Goal: Task Accomplishment & Management: Use online tool/utility

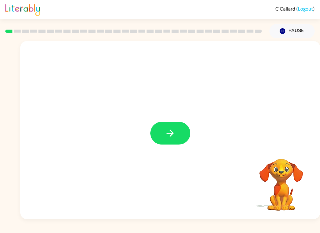
click at [193, 122] on div at bounding box center [169, 130] width 299 height 178
click at [178, 134] on button "button" at bounding box center [170, 133] width 40 height 23
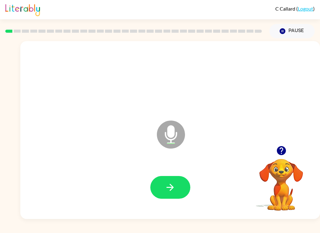
click at [176, 194] on button "button" at bounding box center [170, 187] width 40 height 23
click at [176, 191] on button "button" at bounding box center [170, 187] width 40 height 23
click at [185, 174] on div at bounding box center [170, 187] width 287 height 51
click at [184, 191] on button "button" at bounding box center [170, 187] width 40 height 23
click at [176, 188] on button "button" at bounding box center [170, 187] width 40 height 23
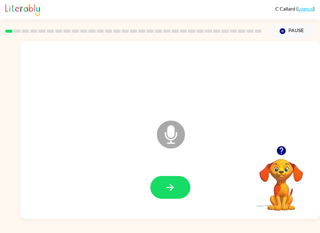
click at [174, 198] on button "button" at bounding box center [170, 187] width 40 height 23
click at [175, 189] on icon "button" at bounding box center [169, 187] width 11 height 11
click at [160, 199] on button "button" at bounding box center [170, 187] width 40 height 23
click at [169, 182] on button "button" at bounding box center [170, 187] width 40 height 23
click at [294, 35] on button "Pause Pause" at bounding box center [291, 31] width 45 height 14
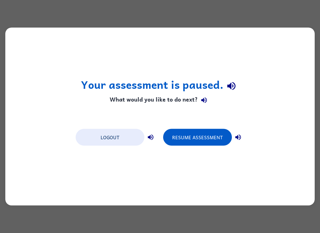
click at [200, 136] on button "Resume Assessment" at bounding box center [197, 137] width 69 height 17
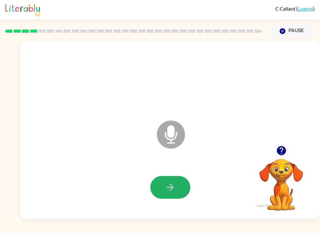
click at [170, 192] on icon "button" at bounding box center [169, 187] width 11 height 11
click at [276, 152] on icon "button" at bounding box center [281, 150] width 11 height 11
click at [288, 36] on button "Pause Pause" at bounding box center [291, 31] width 45 height 14
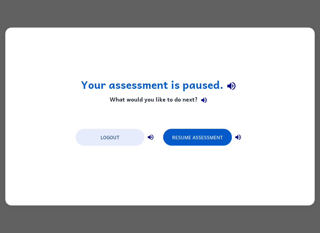
click at [188, 137] on button "Resume Assessment" at bounding box center [197, 137] width 69 height 17
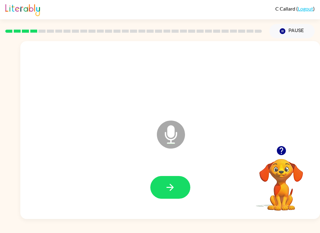
click at [174, 193] on icon "button" at bounding box center [169, 187] width 11 height 11
click at [290, 27] on button "Pause Pause" at bounding box center [291, 31] width 45 height 14
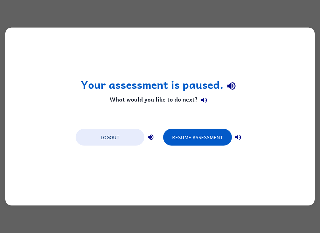
click at [193, 143] on button "Resume Assessment" at bounding box center [197, 137] width 69 height 17
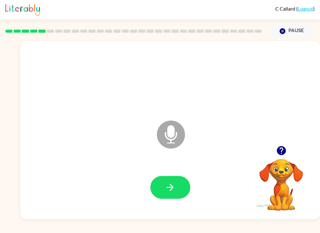
click at [163, 192] on button "button" at bounding box center [170, 187] width 40 height 23
click at [285, 31] on icon "button" at bounding box center [282, 31] width 6 height 6
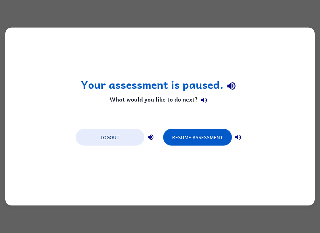
click at [200, 135] on button "Resume Assessment" at bounding box center [197, 137] width 69 height 17
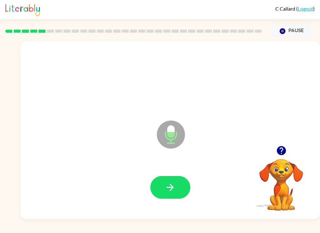
click at [177, 180] on button "button" at bounding box center [170, 187] width 40 height 23
click at [290, 29] on button "Pause Pause" at bounding box center [291, 31] width 45 height 14
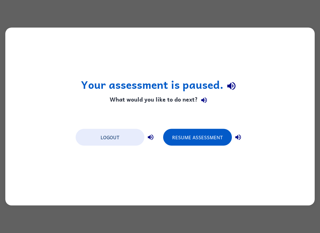
click at [198, 138] on button "Resume Assessment" at bounding box center [197, 137] width 69 height 17
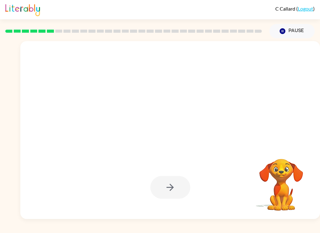
click at [286, 36] on button "Pause Pause" at bounding box center [291, 31] width 45 height 14
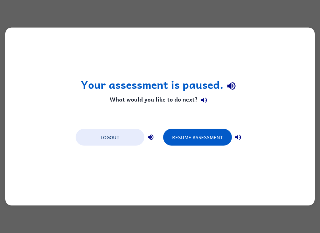
click at [111, 140] on button "Logout" at bounding box center [110, 137] width 69 height 17
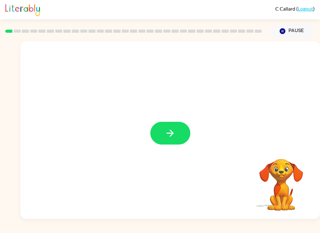
click at [173, 125] on button "button" at bounding box center [170, 133] width 40 height 23
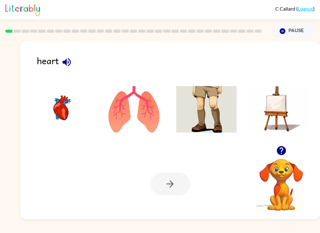
click at [62, 107] on img at bounding box center [61, 109] width 61 height 47
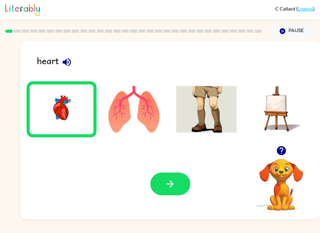
click at [183, 185] on button "button" at bounding box center [170, 184] width 40 height 23
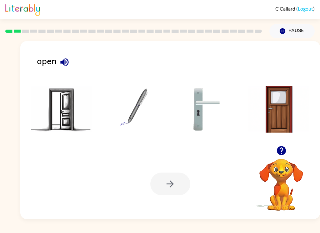
click at [70, 113] on img at bounding box center [61, 109] width 61 height 47
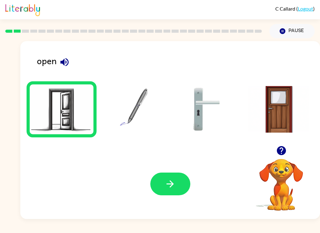
click at [176, 181] on button "button" at bounding box center [170, 184] width 40 height 23
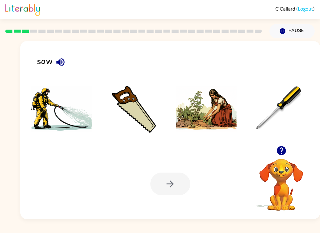
click at [148, 114] on img at bounding box center [134, 109] width 61 height 47
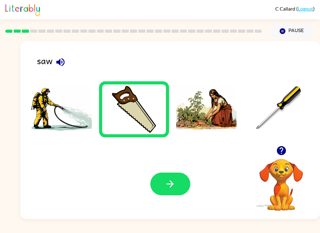
click at [181, 185] on button "button" at bounding box center [170, 184] width 40 height 23
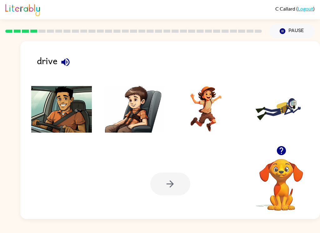
click at [62, 105] on img at bounding box center [61, 109] width 61 height 47
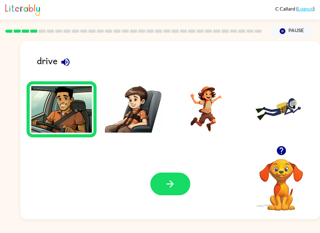
click at [183, 183] on button "button" at bounding box center [170, 184] width 40 height 23
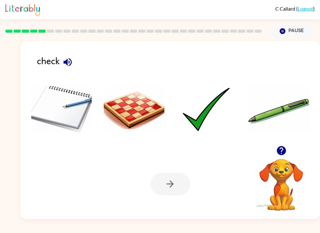
click at [204, 120] on img at bounding box center [206, 109] width 61 height 47
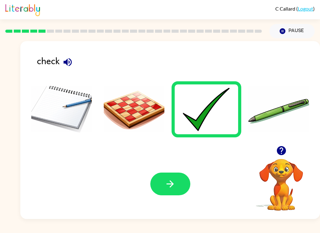
click at [175, 187] on icon "button" at bounding box center [169, 184] width 11 height 11
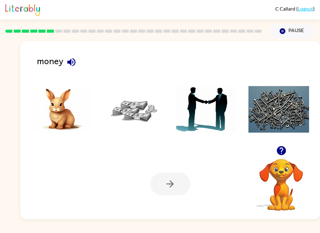
click at [133, 111] on img at bounding box center [134, 109] width 61 height 47
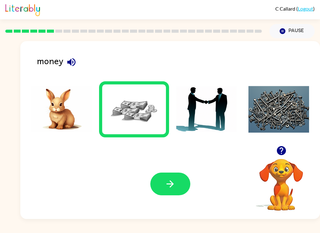
click at [178, 193] on button "button" at bounding box center [170, 184] width 40 height 23
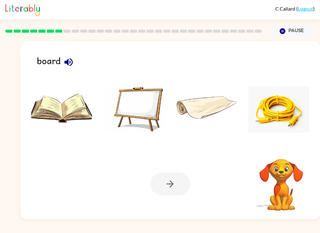
click at [137, 106] on img at bounding box center [134, 109] width 61 height 47
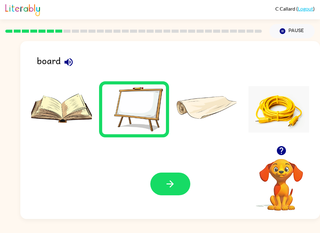
click at [169, 186] on icon "button" at bounding box center [169, 184] width 11 height 11
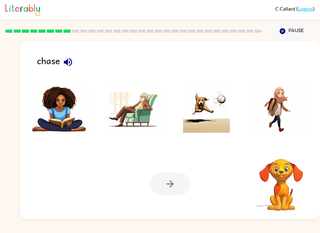
click at [207, 120] on img at bounding box center [206, 109] width 61 height 47
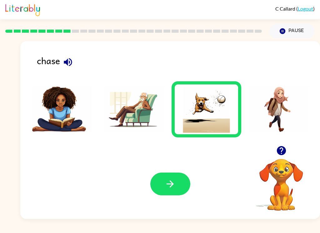
click at [170, 189] on icon "button" at bounding box center [169, 184] width 11 height 11
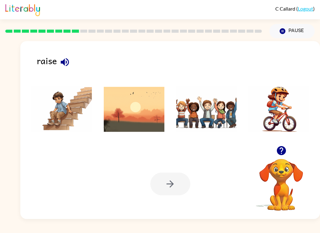
click at [134, 115] on img at bounding box center [134, 109] width 61 height 47
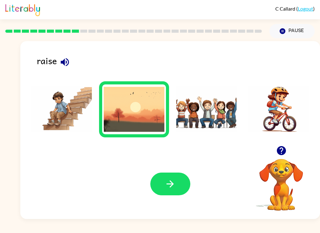
click at [167, 184] on icon "button" at bounding box center [169, 184] width 11 height 11
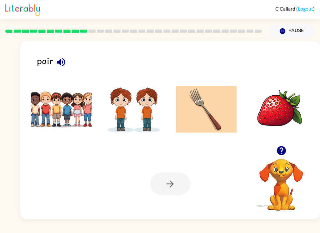
click at [142, 105] on img at bounding box center [134, 109] width 61 height 47
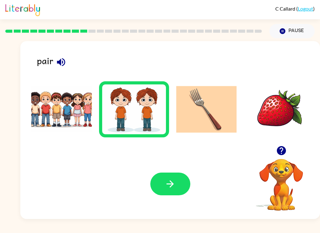
click at [174, 190] on icon "button" at bounding box center [169, 184] width 11 height 11
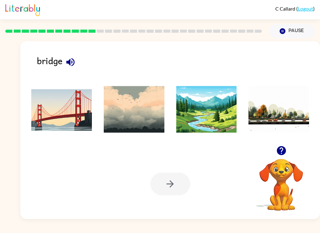
click at [51, 111] on img at bounding box center [61, 109] width 61 height 47
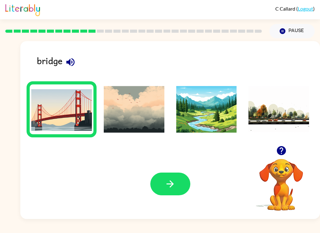
click at [174, 184] on icon "button" at bounding box center [169, 184] width 11 height 11
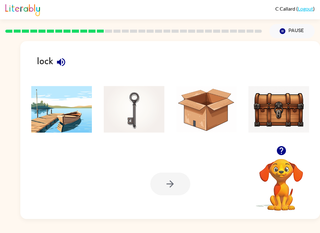
click at [130, 107] on img at bounding box center [134, 109] width 61 height 47
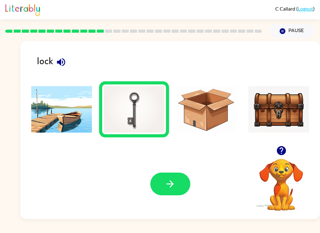
click at [180, 190] on button "button" at bounding box center [170, 184] width 40 height 23
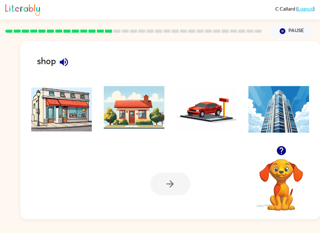
click at [51, 112] on img at bounding box center [61, 109] width 61 height 47
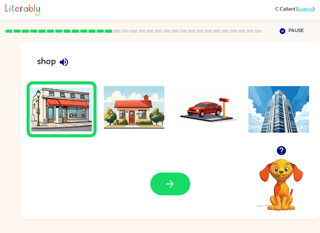
click at [172, 194] on button "button" at bounding box center [170, 184] width 40 height 23
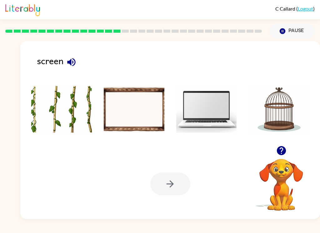
click at [134, 114] on img at bounding box center [134, 109] width 61 height 47
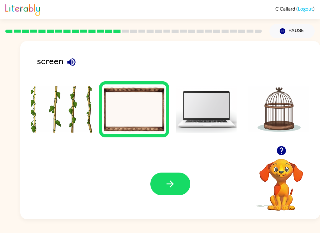
click at [185, 192] on button "button" at bounding box center [170, 184] width 40 height 23
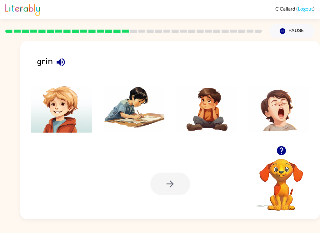
click at [66, 128] on img at bounding box center [61, 109] width 61 height 47
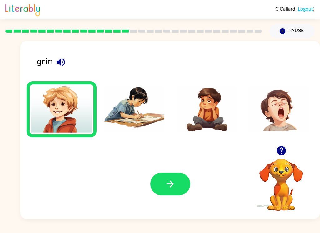
click at [181, 187] on button "button" at bounding box center [170, 184] width 40 height 23
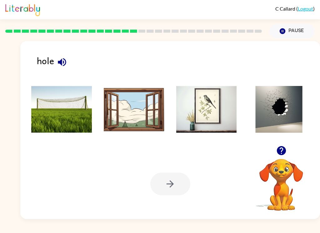
click at [288, 108] on img at bounding box center [278, 109] width 61 height 47
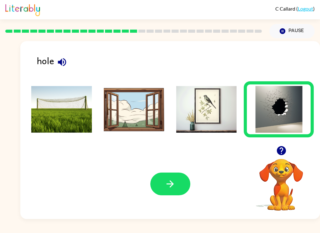
click at [176, 181] on button "button" at bounding box center [170, 184] width 40 height 23
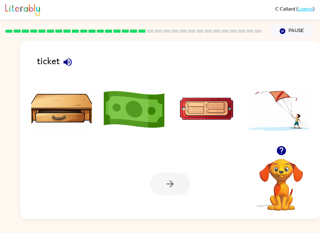
click at [135, 115] on img at bounding box center [134, 109] width 61 height 47
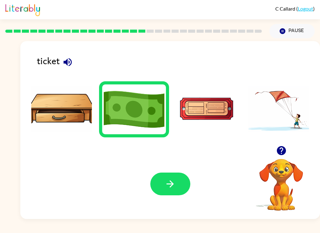
click at [183, 195] on button "button" at bounding box center [170, 184] width 40 height 23
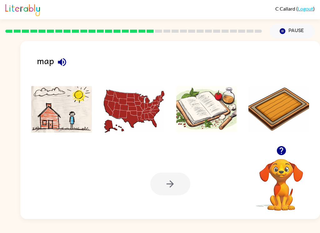
click at [123, 96] on img at bounding box center [134, 109] width 61 height 47
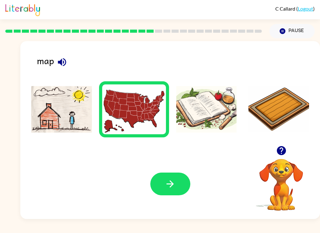
click at [177, 195] on button "button" at bounding box center [170, 184] width 40 height 23
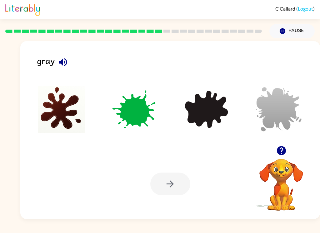
click at [282, 110] on img at bounding box center [278, 109] width 61 height 47
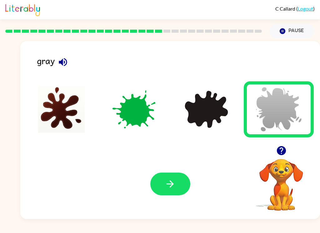
click at [169, 189] on icon "button" at bounding box center [169, 184] width 11 height 11
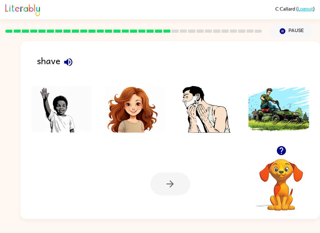
click at [220, 98] on img at bounding box center [206, 109] width 61 height 47
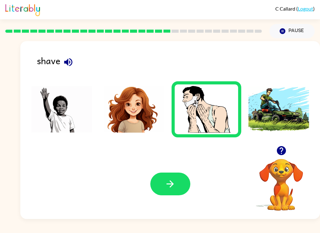
click at [159, 202] on div "Your browser must support playing .mp4 files to use Literably. Please try using…" at bounding box center [169, 184] width 299 height 70
click at [180, 180] on button "button" at bounding box center [170, 184] width 40 height 23
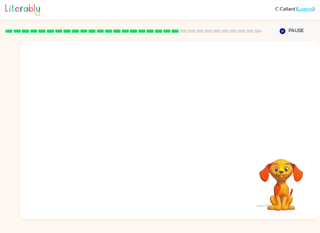
click at [214, 91] on video "Your browser must support playing .mp4 files to use Literably. Please try using…" at bounding box center [169, 93] width 299 height 105
click at [205, 102] on video "Your browser must support playing .mp4 files to use Literably. Please try using…" at bounding box center [169, 93] width 299 height 105
click at [207, 96] on video "Your browser must support playing .mp4 files to use Literably. Please try using…" at bounding box center [169, 93] width 299 height 105
click at [111, 127] on video "Your browser must support playing .mp4 files to use Literably. Please try using…" at bounding box center [169, 93] width 299 height 105
click at [172, 132] on icon "button" at bounding box center [169, 133] width 11 height 11
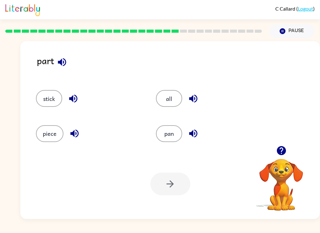
click at [165, 137] on button "pan" at bounding box center [169, 133] width 26 height 17
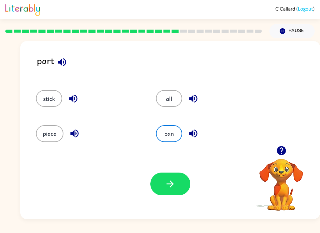
click at [166, 180] on icon "button" at bounding box center [169, 184] width 11 height 11
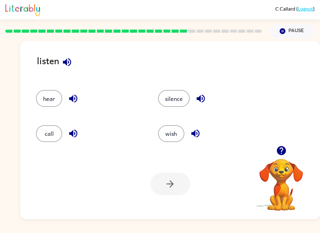
click at [165, 98] on button "silence" at bounding box center [174, 98] width 32 height 17
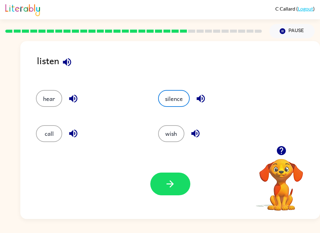
click at [175, 182] on icon "button" at bounding box center [169, 184] width 11 height 11
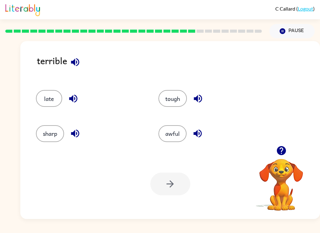
click at [178, 102] on button "tough" at bounding box center [172, 98] width 28 height 17
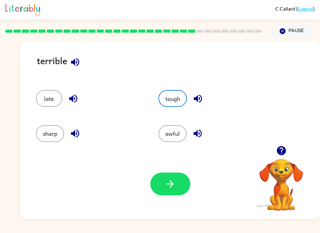
click at [174, 175] on button "button" at bounding box center [170, 184] width 40 height 23
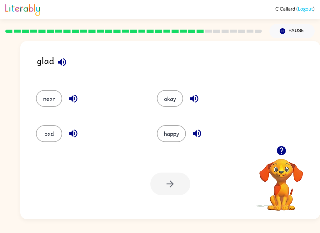
click at [48, 137] on button "bad" at bounding box center [49, 133] width 26 height 17
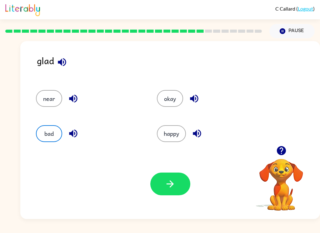
click at [176, 195] on button "button" at bounding box center [170, 184] width 40 height 23
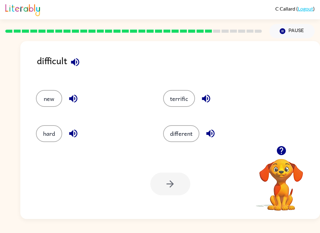
click at [170, 100] on button "terrific" at bounding box center [179, 98] width 32 height 17
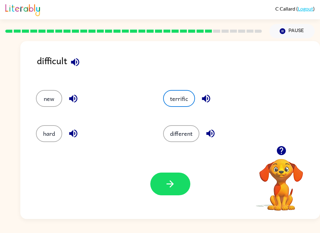
click at [173, 186] on icon "button" at bounding box center [169, 184] width 11 height 11
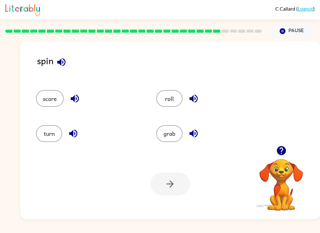
click at [165, 137] on button "grab" at bounding box center [169, 133] width 26 height 17
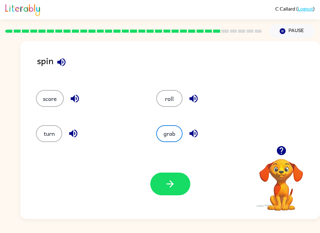
click at [184, 183] on button "button" at bounding box center [170, 184] width 40 height 23
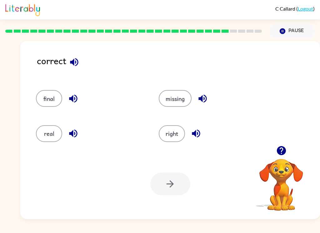
click at [174, 139] on button "right" at bounding box center [172, 133] width 26 height 17
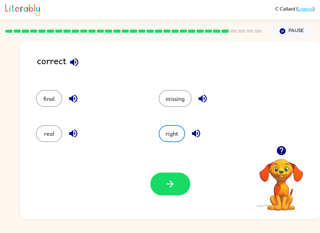
click at [168, 188] on icon "button" at bounding box center [169, 184] width 11 height 11
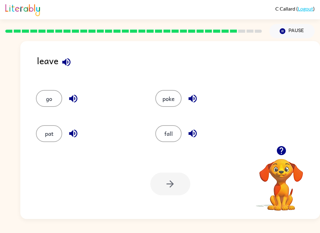
click at [171, 138] on button "fall" at bounding box center [168, 133] width 26 height 17
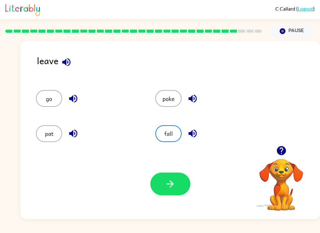
click at [167, 187] on icon "button" at bounding box center [169, 184] width 11 height 11
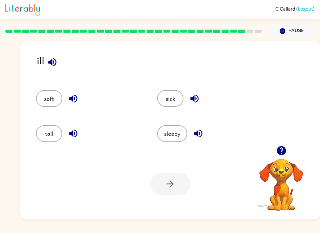
click at [169, 94] on button "sick" at bounding box center [170, 98] width 26 height 17
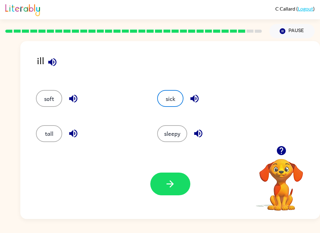
click at [169, 187] on icon "button" at bounding box center [169, 184] width 11 height 11
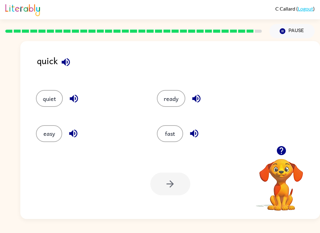
click at [165, 138] on button "fast" at bounding box center [170, 133] width 26 height 17
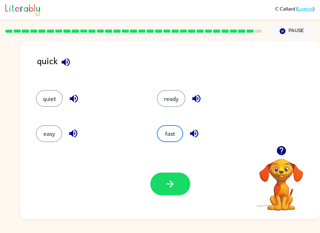
click at [177, 183] on button "button" at bounding box center [170, 184] width 40 height 23
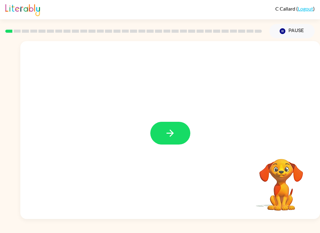
click at [173, 121] on div at bounding box center [169, 130] width 299 height 178
click at [178, 123] on button "button" at bounding box center [170, 133] width 40 height 23
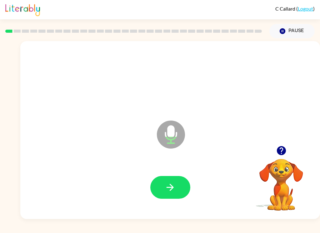
click at [160, 81] on div at bounding box center [170, 79] width 287 height 51
click at [168, 190] on icon "button" at bounding box center [169, 187] width 11 height 11
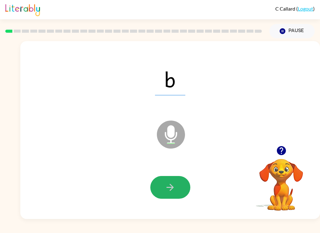
click at [185, 193] on button "button" at bounding box center [170, 187] width 40 height 23
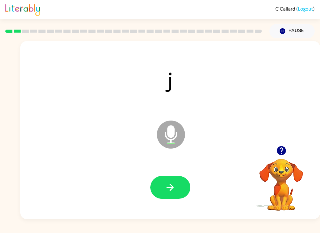
click at [160, 185] on button "button" at bounding box center [170, 187] width 40 height 23
click at [170, 192] on icon "button" at bounding box center [169, 187] width 11 height 11
click at [168, 195] on button "button" at bounding box center [170, 187] width 40 height 23
click at [169, 191] on icon "button" at bounding box center [169, 187] width 11 height 11
click at [168, 191] on icon "button" at bounding box center [169, 187] width 11 height 11
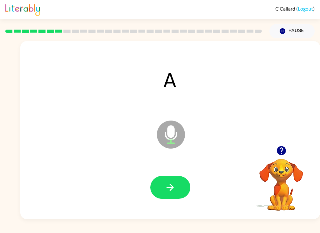
click at [161, 192] on button "button" at bounding box center [170, 187] width 40 height 23
click at [166, 193] on button "button" at bounding box center [170, 187] width 40 height 23
click at [164, 186] on button "button" at bounding box center [170, 187] width 40 height 23
click at [168, 186] on icon "button" at bounding box center [169, 187] width 11 height 11
click at [166, 185] on icon "button" at bounding box center [169, 187] width 11 height 11
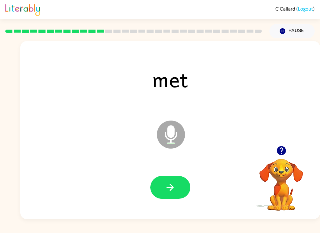
click at [173, 193] on icon "button" at bounding box center [169, 187] width 11 height 11
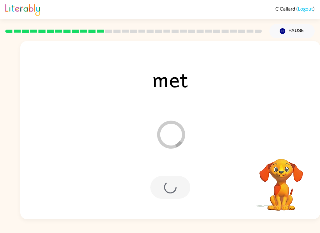
click at [290, 33] on button "Pause Pause" at bounding box center [291, 31] width 45 height 14
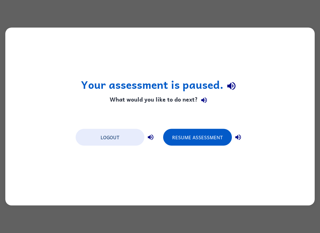
click at [192, 140] on button "Resume Assessment" at bounding box center [197, 137] width 69 height 17
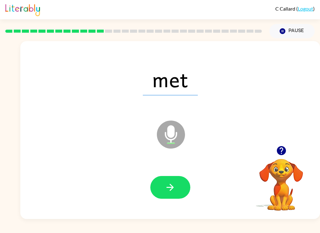
click at [168, 188] on icon "button" at bounding box center [169, 187] width 7 height 7
click at [166, 185] on icon "button" at bounding box center [169, 187] width 11 height 11
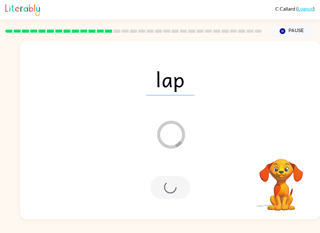
click at [292, 32] on button "Pause Pause" at bounding box center [291, 31] width 45 height 14
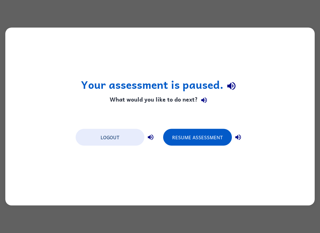
click at [193, 142] on button "Resume Assessment" at bounding box center [197, 137] width 69 height 17
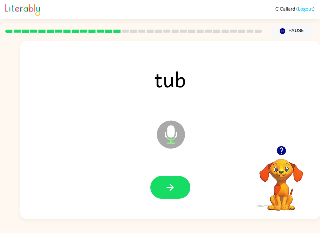
click at [161, 188] on button "button" at bounding box center [170, 187] width 40 height 23
click at [169, 186] on icon "button" at bounding box center [169, 187] width 11 height 11
click at [168, 186] on icon "button" at bounding box center [169, 187] width 11 height 11
click at [165, 193] on icon "button" at bounding box center [169, 187] width 11 height 11
click at [173, 184] on icon "button" at bounding box center [169, 187] width 11 height 11
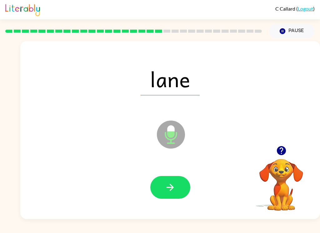
click at [172, 190] on icon "button" at bounding box center [169, 187] width 11 height 11
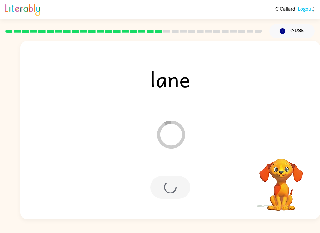
click at [168, 183] on div at bounding box center [170, 187] width 40 height 23
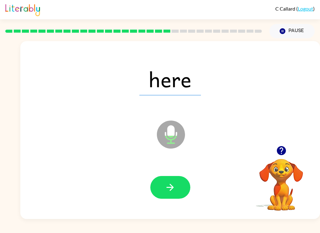
click at [167, 182] on button "button" at bounding box center [170, 187] width 40 height 23
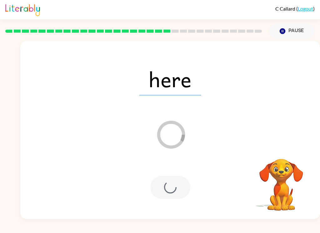
click at [176, 193] on div at bounding box center [170, 187] width 40 height 23
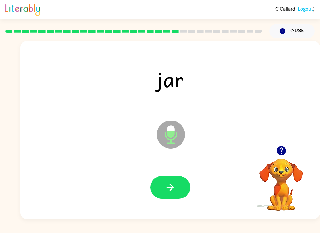
click at [159, 185] on button "button" at bounding box center [170, 187] width 40 height 23
click at [164, 188] on icon "button" at bounding box center [169, 187] width 11 height 11
click at [167, 190] on icon "button" at bounding box center [169, 187] width 11 height 11
click at [154, 190] on button "button" at bounding box center [170, 187] width 40 height 23
click at [172, 186] on icon "button" at bounding box center [169, 187] width 7 height 7
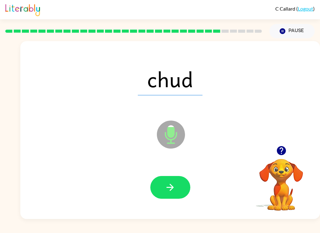
click at [174, 188] on icon "button" at bounding box center [169, 187] width 11 height 11
click at [164, 187] on button "button" at bounding box center [170, 187] width 40 height 23
click at [170, 192] on icon "button" at bounding box center [169, 187] width 11 height 11
click at [170, 189] on icon "button" at bounding box center [169, 187] width 11 height 11
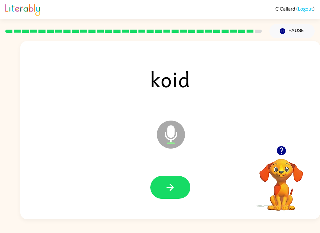
click at [163, 191] on button "button" at bounding box center [170, 187] width 40 height 23
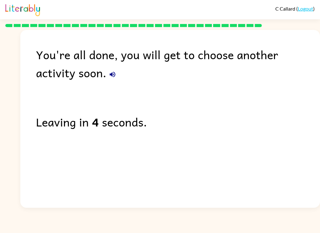
click at [36, 227] on div "C Callard ( Logout ) You're all done, you will get to choose another activity s…" at bounding box center [160, 116] width 320 height 233
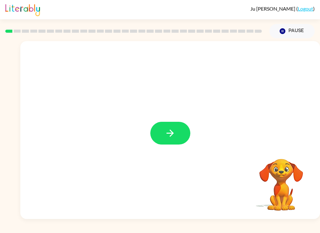
click at [171, 137] on icon "button" at bounding box center [169, 133] width 11 height 11
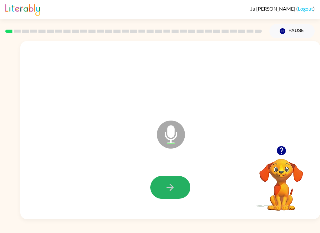
click at [161, 188] on button "button" at bounding box center [170, 187] width 40 height 23
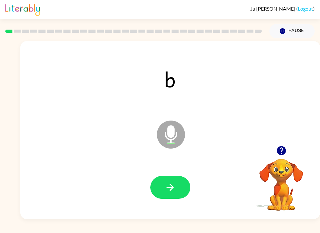
click at [170, 182] on button "button" at bounding box center [170, 187] width 40 height 23
click at [161, 188] on button "button" at bounding box center [170, 187] width 40 height 23
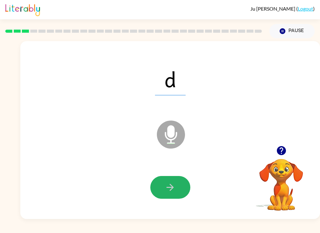
click at [178, 192] on button "button" at bounding box center [170, 187] width 40 height 23
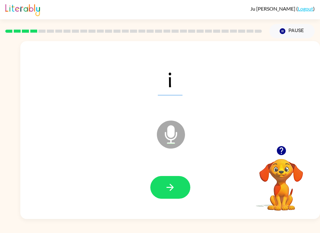
click at [169, 191] on icon "button" at bounding box center [169, 187] width 11 height 11
click at [168, 187] on icon "button" at bounding box center [169, 187] width 11 height 11
click at [173, 192] on icon "button" at bounding box center [169, 187] width 11 height 11
click at [166, 187] on icon "button" at bounding box center [169, 187] width 11 height 11
click at [172, 190] on icon "button" at bounding box center [169, 187] width 11 height 11
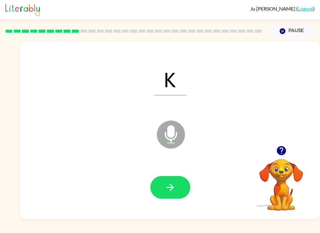
click at [170, 186] on icon "button" at bounding box center [169, 187] width 11 height 11
click at [165, 189] on icon "button" at bounding box center [169, 187] width 11 height 11
click at [163, 185] on button "button" at bounding box center [170, 187] width 40 height 23
click at [166, 187] on icon "button" at bounding box center [169, 187] width 11 height 11
click at [166, 184] on icon "button" at bounding box center [169, 187] width 11 height 11
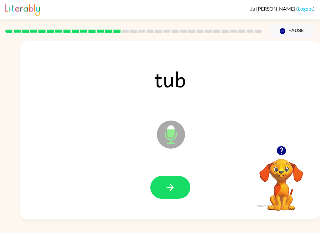
click at [173, 198] on button "button" at bounding box center [170, 187] width 40 height 23
click at [170, 190] on icon "button" at bounding box center [169, 187] width 11 height 11
click at [168, 191] on icon "button" at bounding box center [169, 187] width 11 height 11
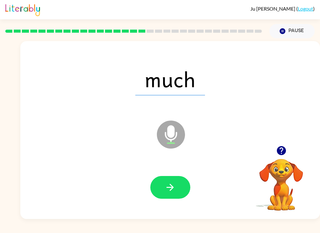
click at [165, 185] on icon "button" at bounding box center [169, 187] width 11 height 11
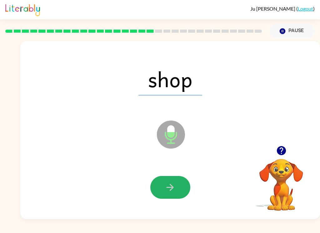
click at [168, 187] on icon "button" at bounding box center [169, 187] width 11 height 11
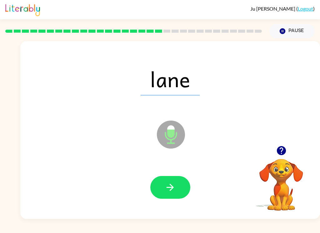
click at [173, 190] on icon "button" at bounding box center [169, 187] width 11 height 11
click at [167, 193] on button "button" at bounding box center [170, 187] width 40 height 23
click at [157, 187] on button "button" at bounding box center [170, 187] width 40 height 23
click at [159, 184] on button "button" at bounding box center [170, 187] width 40 height 23
click at [169, 189] on icon "button" at bounding box center [169, 187] width 11 height 11
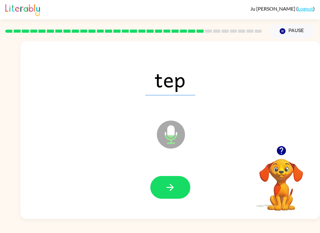
click at [161, 189] on button "button" at bounding box center [170, 187] width 40 height 23
click at [163, 188] on button "button" at bounding box center [170, 187] width 40 height 23
click at [168, 193] on button "button" at bounding box center [170, 187] width 40 height 23
click at [169, 191] on icon "button" at bounding box center [169, 187] width 11 height 11
click at [173, 194] on button "button" at bounding box center [170, 187] width 40 height 23
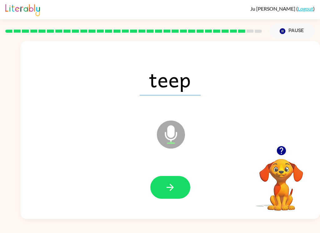
click at [173, 191] on icon "button" at bounding box center [169, 187] width 11 height 11
click at [161, 198] on button "button" at bounding box center [170, 187] width 40 height 23
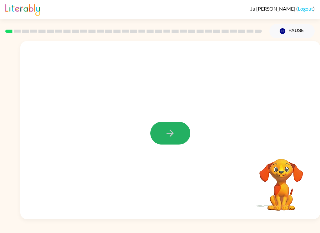
click at [167, 132] on icon "button" at bounding box center [169, 133] width 11 height 11
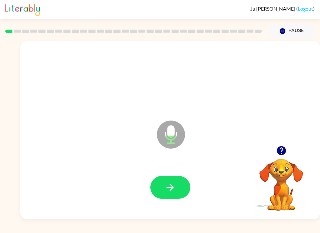
click at [179, 187] on button "button" at bounding box center [170, 187] width 40 height 23
click at [165, 184] on icon "button" at bounding box center [169, 187] width 11 height 11
click at [170, 186] on icon "button" at bounding box center [169, 187] width 11 height 11
click at [162, 195] on button "button" at bounding box center [170, 187] width 40 height 23
click at [164, 187] on button "button" at bounding box center [170, 187] width 40 height 23
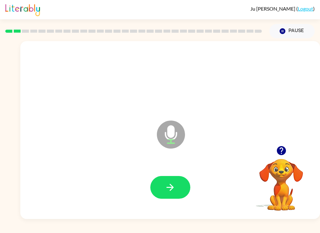
click at [171, 181] on button "button" at bounding box center [170, 187] width 40 height 23
click at [177, 183] on button "button" at bounding box center [170, 187] width 40 height 23
click at [164, 184] on icon "button" at bounding box center [169, 187] width 11 height 11
click at [171, 178] on button "button" at bounding box center [170, 187] width 40 height 23
click at [274, 157] on div at bounding box center [281, 151] width 62 height 16
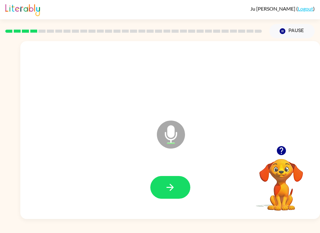
click at [278, 151] on icon "button" at bounding box center [280, 150] width 9 height 9
click at [159, 183] on button "button" at bounding box center [170, 187] width 40 height 23
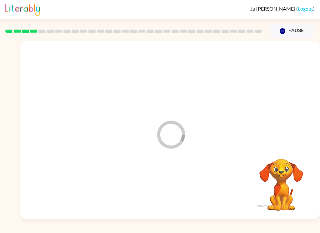
click at [146, 177] on div at bounding box center [170, 187] width 287 height 51
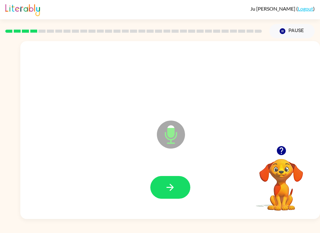
click at [163, 182] on button "button" at bounding box center [170, 187] width 40 height 23
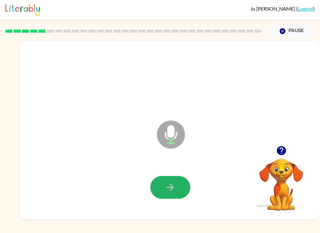
click at [176, 185] on button "button" at bounding box center [170, 187] width 40 height 23
click at [170, 188] on icon "button" at bounding box center [169, 187] width 7 height 7
click at [171, 188] on icon "button" at bounding box center [169, 187] width 11 height 11
click at [181, 187] on button "button" at bounding box center [170, 187] width 40 height 23
click at [163, 190] on button "button" at bounding box center [170, 187] width 40 height 23
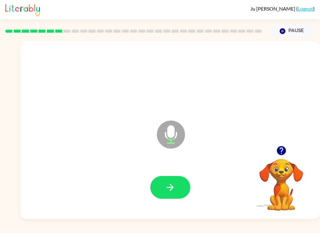
click at [289, 28] on button "Pause Pause" at bounding box center [291, 31] width 45 height 14
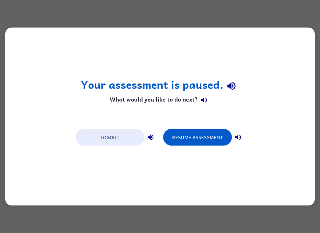
click at [195, 138] on button "Resume Assessment" at bounding box center [197, 137] width 69 height 17
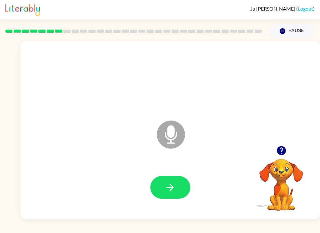
click at [166, 190] on icon "button" at bounding box center [169, 187] width 11 height 11
click at [164, 192] on button "button" at bounding box center [170, 187] width 40 height 23
click at [164, 182] on button "button" at bounding box center [170, 187] width 40 height 23
click at [294, 30] on button "Pause Pause" at bounding box center [291, 31] width 45 height 14
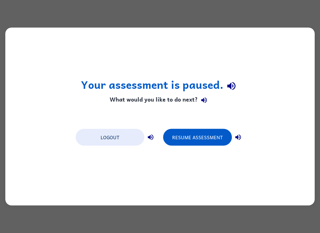
click at [190, 140] on button "Resume Assessment" at bounding box center [197, 137] width 69 height 17
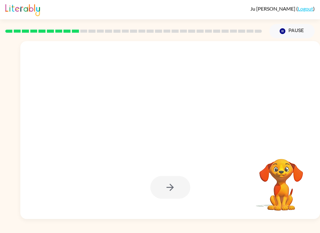
click at [0, 231] on div "[PERSON_NAME] ( Logout ) Pause Pause Your browser must support playing .mp4 fil…" at bounding box center [160, 116] width 320 height 233
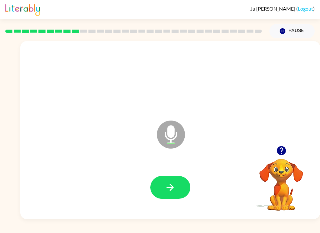
click at [166, 186] on icon "button" at bounding box center [169, 187] width 11 height 11
click at [169, 192] on icon "button" at bounding box center [169, 187] width 11 height 11
click at [282, 27] on button "Pause Pause" at bounding box center [291, 31] width 45 height 14
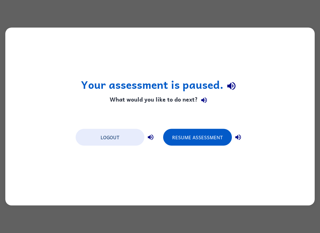
click at [194, 139] on button "Resume Assessment" at bounding box center [197, 137] width 69 height 17
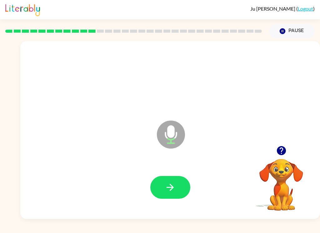
click at [169, 188] on icon "button" at bounding box center [169, 187] width 7 height 7
click at [282, 155] on icon "button" at bounding box center [280, 150] width 9 height 9
click at [162, 187] on button "button" at bounding box center [170, 187] width 40 height 23
click at [165, 190] on icon "button" at bounding box center [169, 187] width 11 height 11
click at [164, 195] on button "button" at bounding box center [170, 187] width 40 height 23
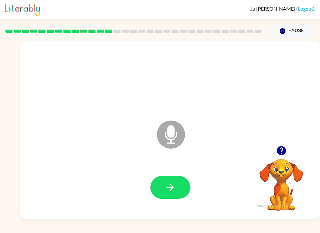
click at [165, 189] on icon "button" at bounding box center [169, 187] width 11 height 11
click at [168, 185] on icon "button" at bounding box center [169, 187] width 11 height 11
click at [164, 189] on button "button" at bounding box center [170, 187] width 40 height 23
click at [160, 195] on button "button" at bounding box center [170, 187] width 40 height 23
click at [163, 190] on button "button" at bounding box center [170, 187] width 40 height 23
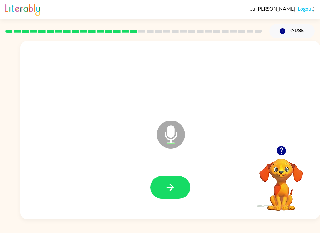
click at [164, 190] on button "button" at bounding box center [170, 187] width 40 height 23
click at [168, 194] on button "button" at bounding box center [170, 187] width 40 height 23
click at [169, 192] on icon "button" at bounding box center [169, 187] width 11 height 11
click at [159, 189] on button "button" at bounding box center [170, 187] width 40 height 23
click at [170, 189] on icon "button" at bounding box center [169, 187] width 11 height 11
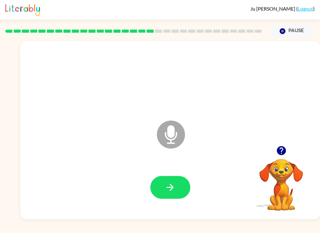
click at [160, 185] on button "button" at bounding box center [170, 187] width 40 height 23
click at [172, 185] on icon "button" at bounding box center [169, 187] width 11 height 11
click at [178, 187] on button "button" at bounding box center [170, 187] width 40 height 23
click at [174, 198] on button "button" at bounding box center [170, 187] width 40 height 23
click at [154, 185] on button "button" at bounding box center [170, 187] width 40 height 23
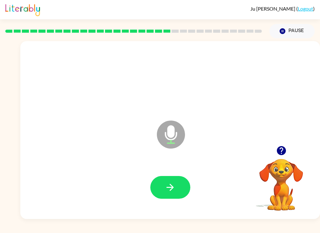
click at [163, 189] on button "button" at bounding box center [170, 187] width 40 height 23
click at [172, 191] on icon "button" at bounding box center [169, 187] width 11 height 11
click at [162, 181] on button "button" at bounding box center [170, 187] width 40 height 23
click at [165, 182] on button "button" at bounding box center [170, 187] width 40 height 23
click at [162, 183] on button "button" at bounding box center [170, 187] width 40 height 23
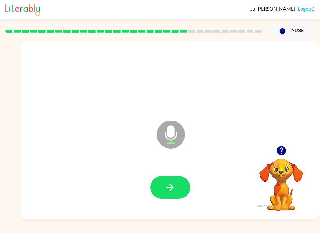
click at [165, 193] on icon "button" at bounding box center [169, 187] width 11 height 11
click at [162, 181] on button "button" at bounding box center [170, 187] width 40 height 23
click at [164, 189] on icon "button" at bounding box center [169, 187] width 11 height 11
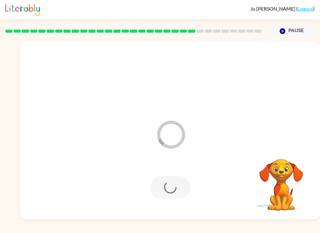
click at [199, 231] on div "[PERSON_NAME] ( Logout ) Pause Pause Loader Your response is being sent to our …" at bounding box center [160, 116] width 320 height 233
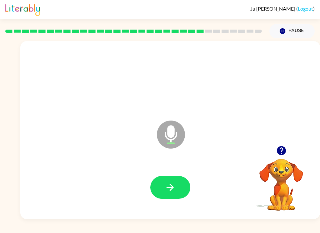
click at [159, 172] on div at bounding box center [170, 187] width 287 height 51
click at [173, 188] on icon "button" at bounding box center [169, 187] width 7 height 7
click at [170, 195] on button "button" at bounding box center [170, 187] width 40 height 23
click at [172, 192] on icon "button" at bounding box center [169, 187] width 11 height 11
click at [277, 148] on icon "button" at bounding box center [281, 150] width 11 height 11
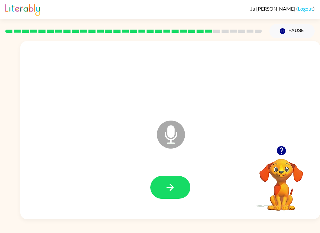
click at [162, 193] on button "button" at bounding box center [170, 187] width 40 height 23
click at [167, 188] on icon "button" at bounding box center [169, 187] width 7 height 7
click at [167, 186] on icon "button" at bounding box center [169, 187] width 11 height 11
click at [166, 187] on icon "button" at bounding box center [169, 187] width 11 height 11
click at [160, 189] on button "button" at bounding box center [170, 187] width 40 height 23
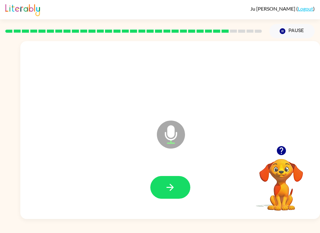
click at [165, 186] on icon "button" at bounding box center [169, 187] width 11 height 11
click at [166, 190] on icon "button" at bounding box center [169, 187] width 11 height 11
click at [173, 195] on button "button" at bounding box center [170, 187] width 40 height 23
click at [177, 186] on button "button" at bounding box center [170, 187] width 40 height 23
click at [292, 30] on button "Pause Pause" at bounding box center [291, 31] width 45 height 14
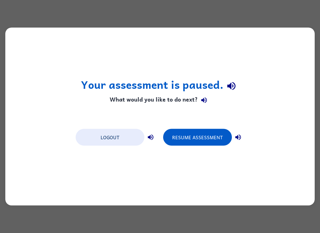
click at [200, 142] on button "Resume Assessment" at bounding box center [197, 137] width 69 height 17
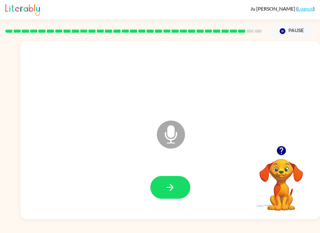
click at [167, 193] on icon "button" at bounding box center [169, 187] width 11 height 11
click at [164, 191] on button "button" at bounding box center [170, 187] width 40 height 23
click at [182, 191] on button "button" at bounding box center [170, 187] width 40 height 23
click at [172, 195] on button "button" at bounding box center [170, 187] width 40 height 23
